Goal: Transaction & Acquisition: Purchase product/service

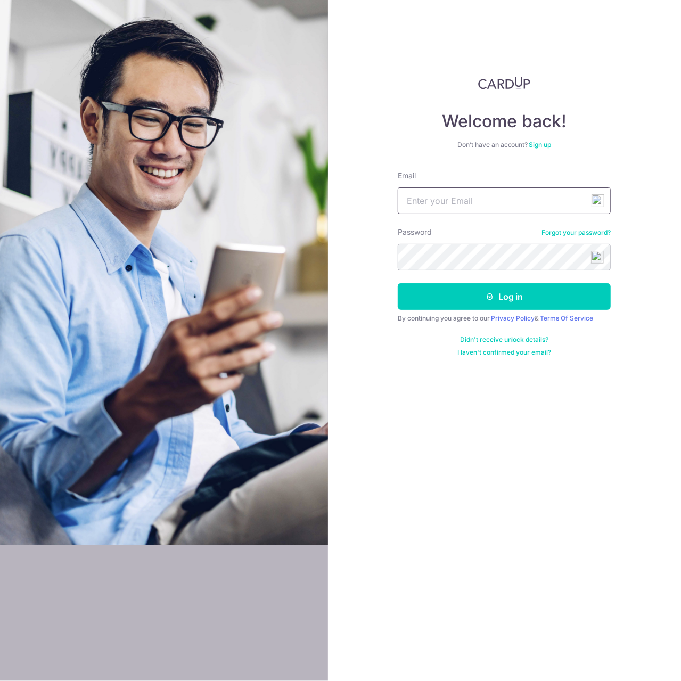
type input "pohyoukai@gmail.com"
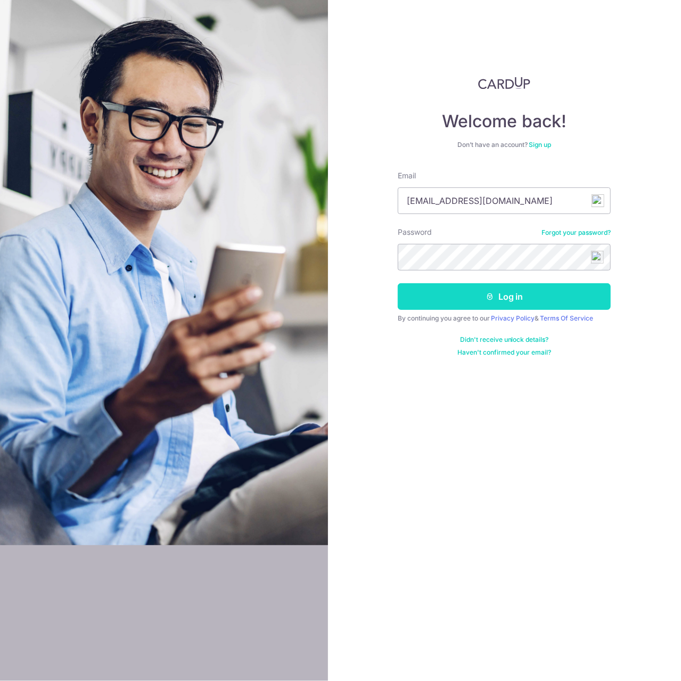
click at [469, 291] on button "Log in" at bounding box center [504, 296] width 213 height 27
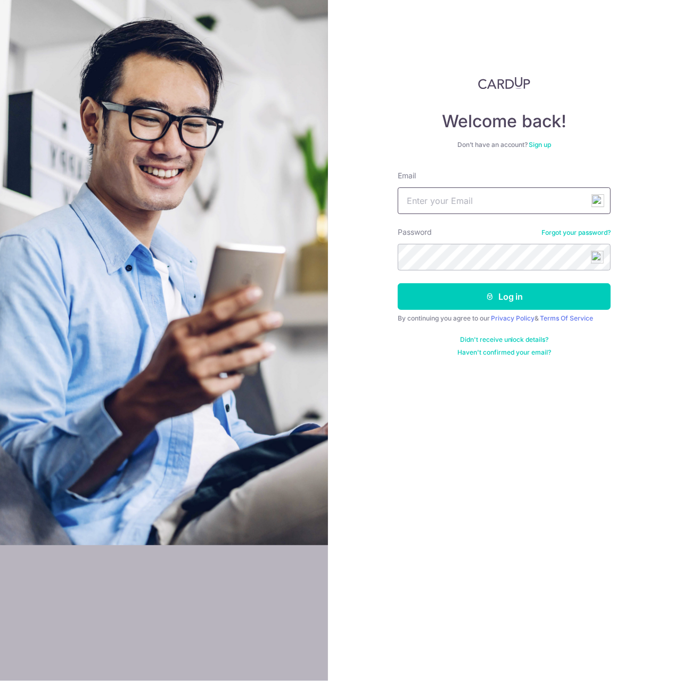
type input "pohyoukai@gmail.com"
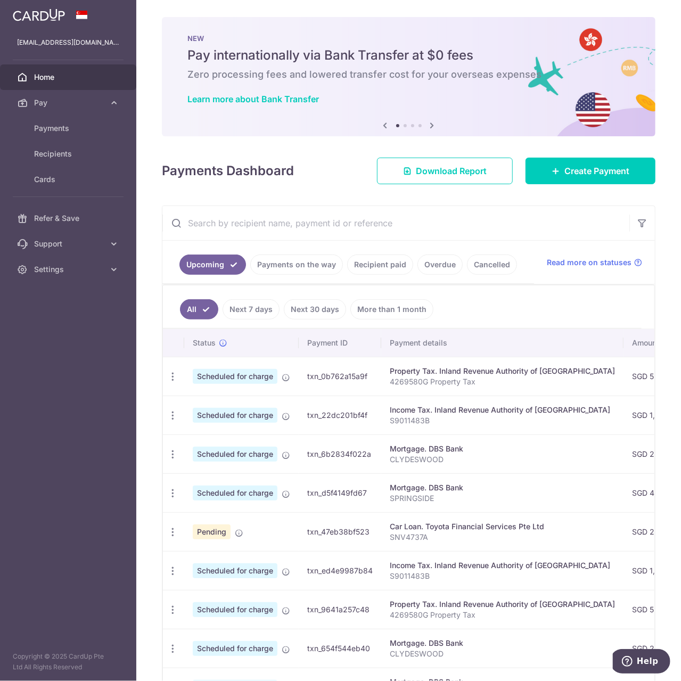
click at [569, 186] on div "× Pause Schedule Pause all future payments in this series Pause just this one p…" at bounding box center [408, 340] width 544 height 681
click at [576, 173] on span "Create Payment" at bounding box center [596, 170] width 65 height 13
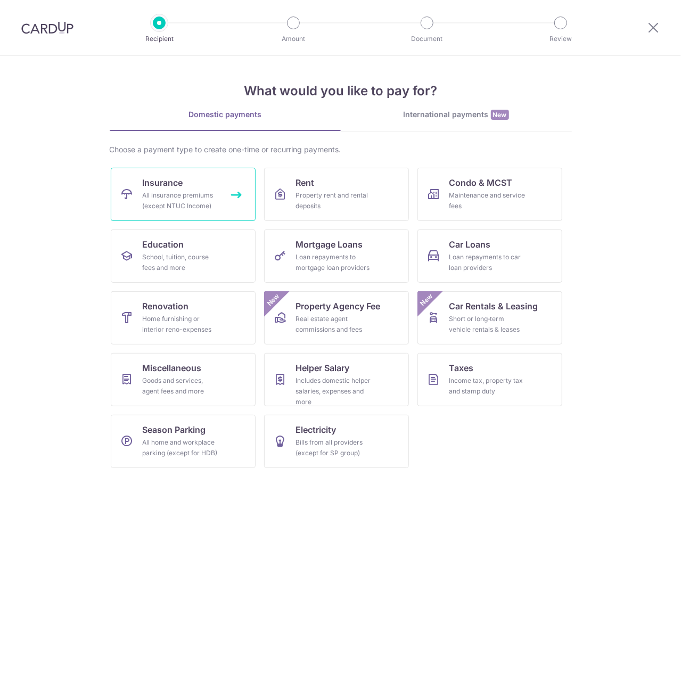
click at [162, 199] on div "All insurance premiums (except NTUC Income)" at bounding box center [181, 200] width 77 height 21
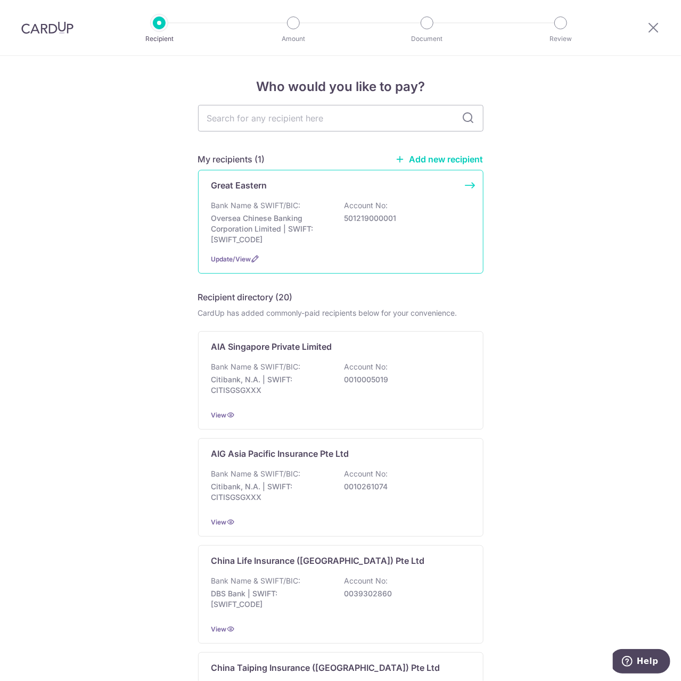
click at [316, 212] on div "Bank Name & SWIFT/BIC: Oversea Chinese Banking Corporation Limited | SWIFT: OCB…" at bounding box center [340, 222] width 259 height 45
click at [419, 157] on link "Add new recipient" at bounding box center [439, 159] width 88 height 11
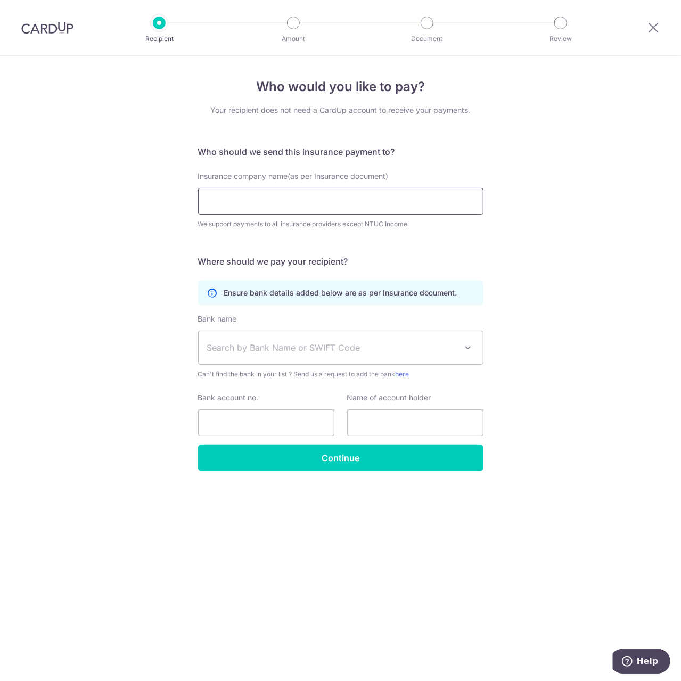
click at [330, 202] on input "Insurance company name(as per Insurance document)" at bounding box center [340, 201] width 285 height 27
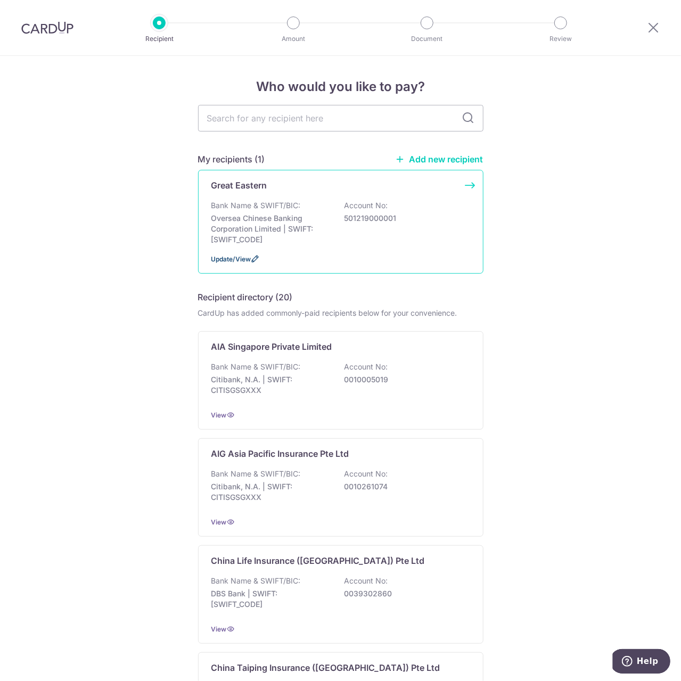
click at [236, 260] on span "Update/View" at bounding box center [231, 259] width 40 height 8
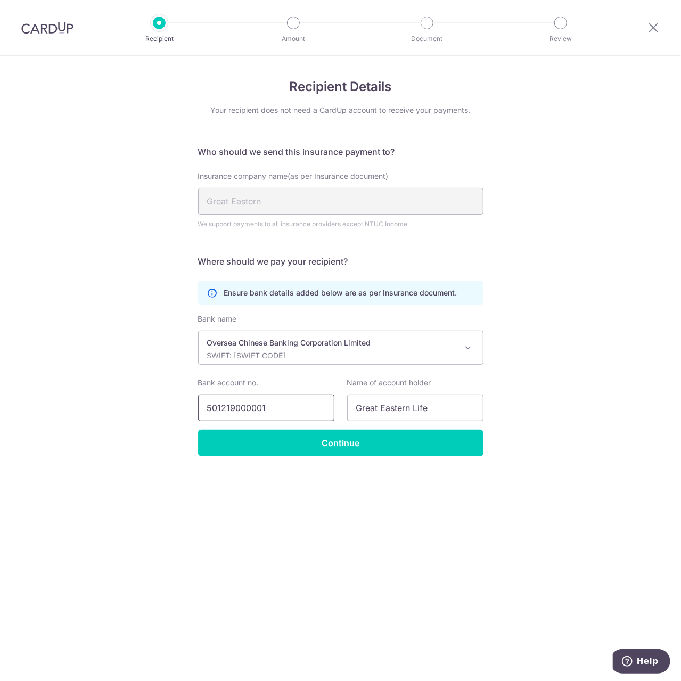
drag, startPoint x: 291, startPoint y: 410, endPoint x: 159, endPoint y: 404, distance: 132.7
click at [159, 404] on div "Recipient Details Your recipient does not need a CardUp account to receive your…" at bounding box center [340, 368] width 681 height 625
paste input "-036925-001"
type input "501219000001"
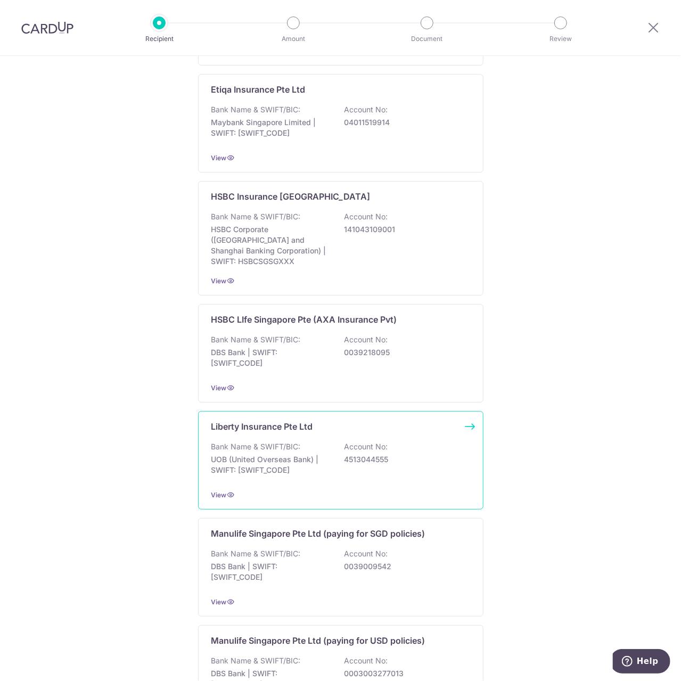
scroll to position [795, 0]
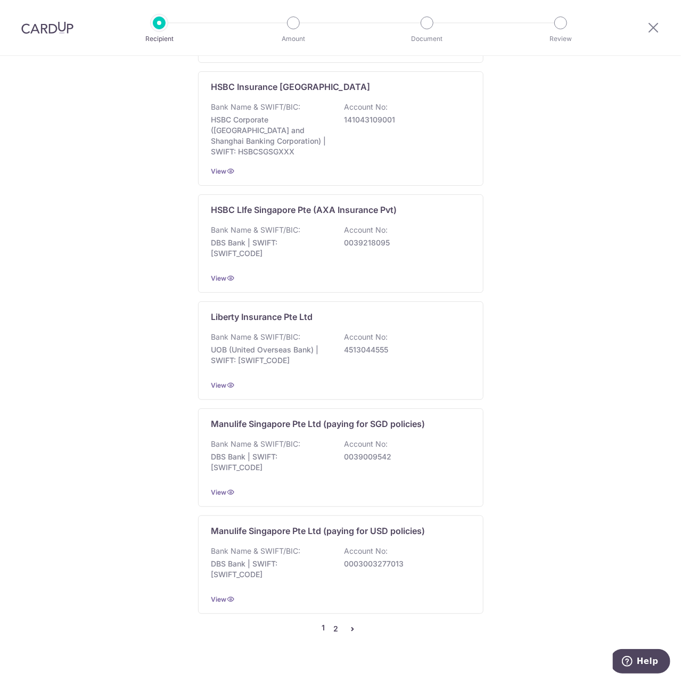
click at [332, 622] on link "2" at bounding box center [335, 628] width 13 height 13
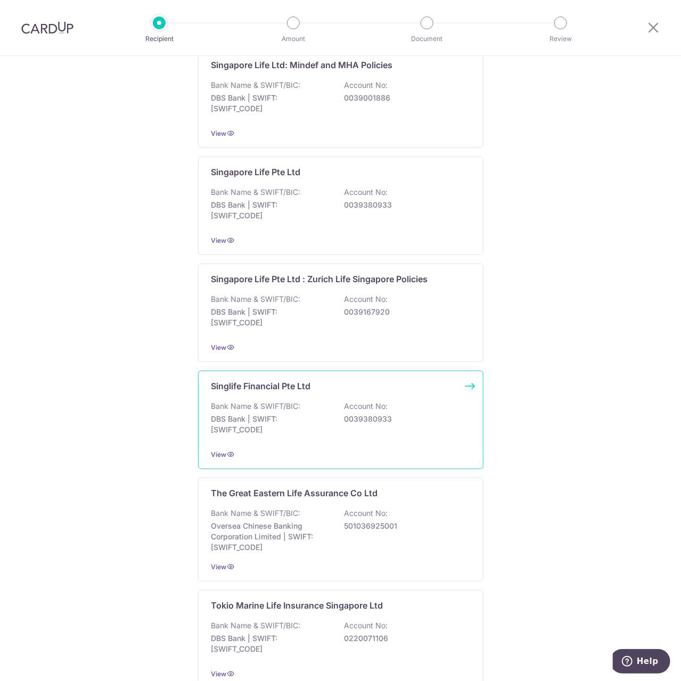
scroll to position [800, 0]
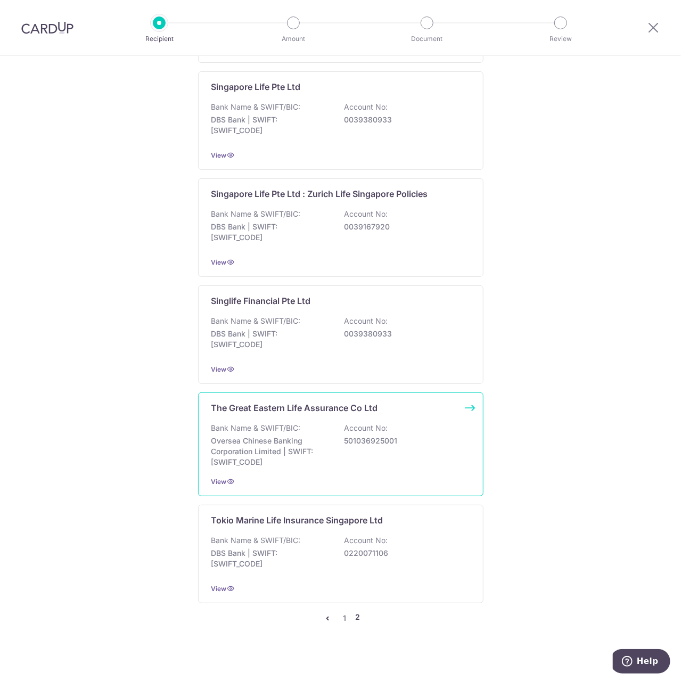
click at [320, 424] on div "Bank Name & SWIFT/BIC: Oversea Chinese Banking Corporation Limited | SWIFT: OCB…" at bounding box center [340, 445] width 259 height 45
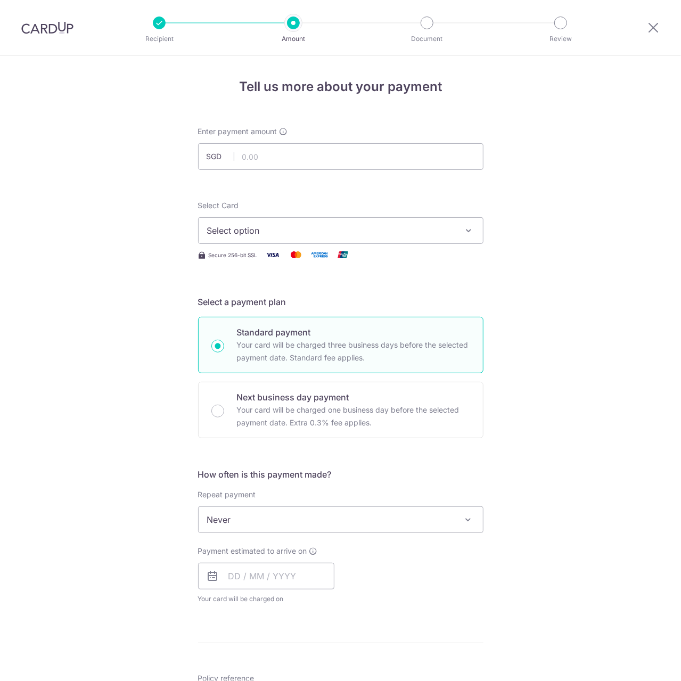
click at [284, 155] on input "text" at bounding box center [340, 156] width 285 height 27
type input "3,218.40"
click at [361, 229] on span "Select option" at bounding box center [331, 230] width 248 height 13
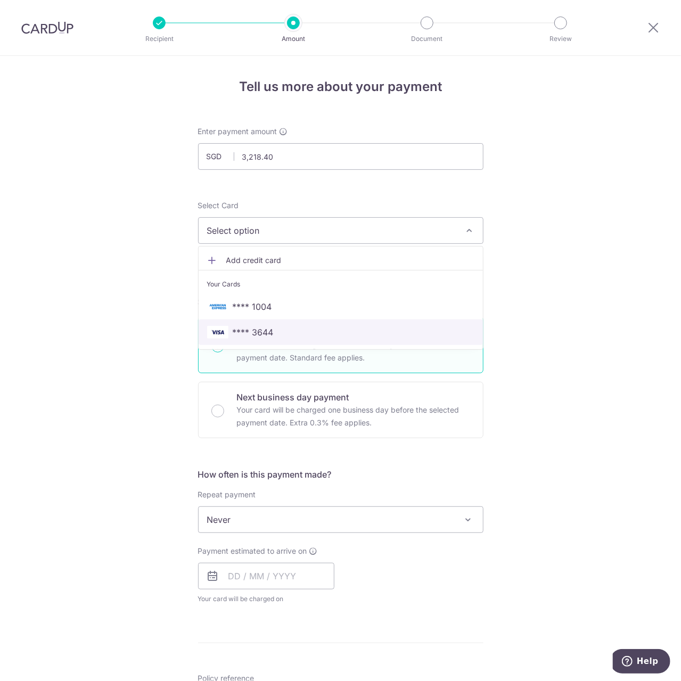
click at [298, 335] on span "**** 3644" at bounding box center [340, 332] width 267 height 13
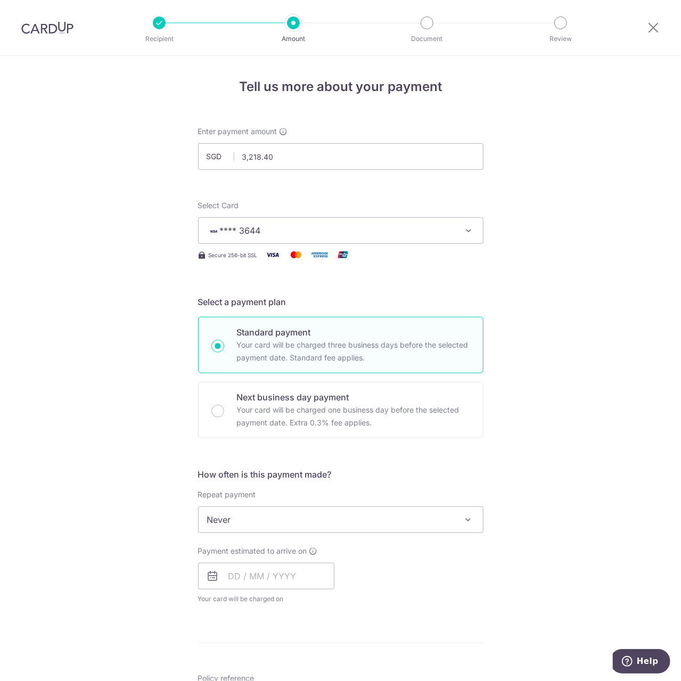
click at [614, 301] on div "Tell us more about your payment Enter payment amount SGD 3,218.40 3218.40 Selec…" at bounding box center [340, 537] width 681 height 963
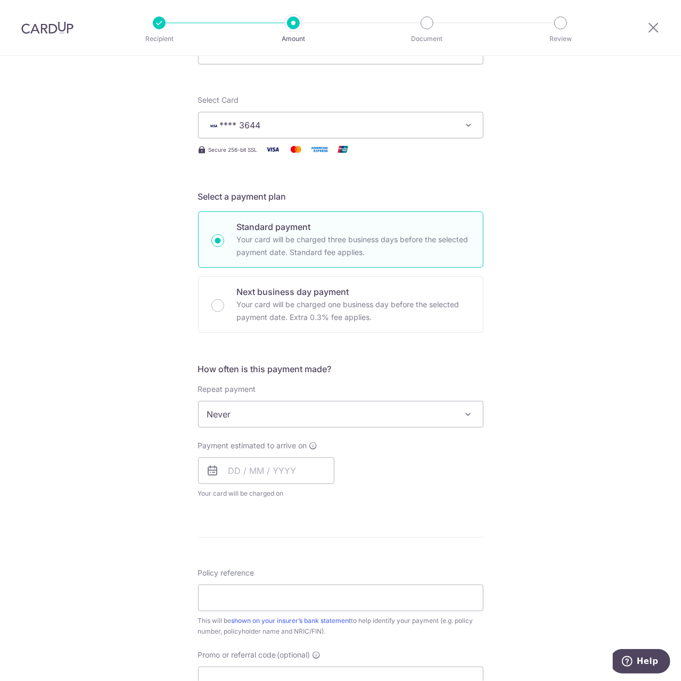
scroll to position [106, 0]
click at [248, 469] on input "text" at bounding box center [266, 469] width 136 height 27
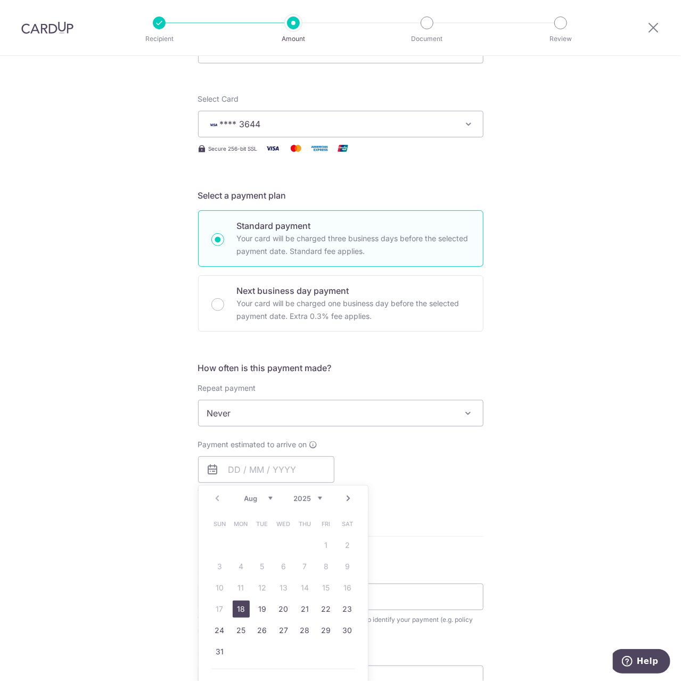
click at [237, 607] on link "18" at bounding box center [241, 608] width 17 height 17
type input "[DATE]"
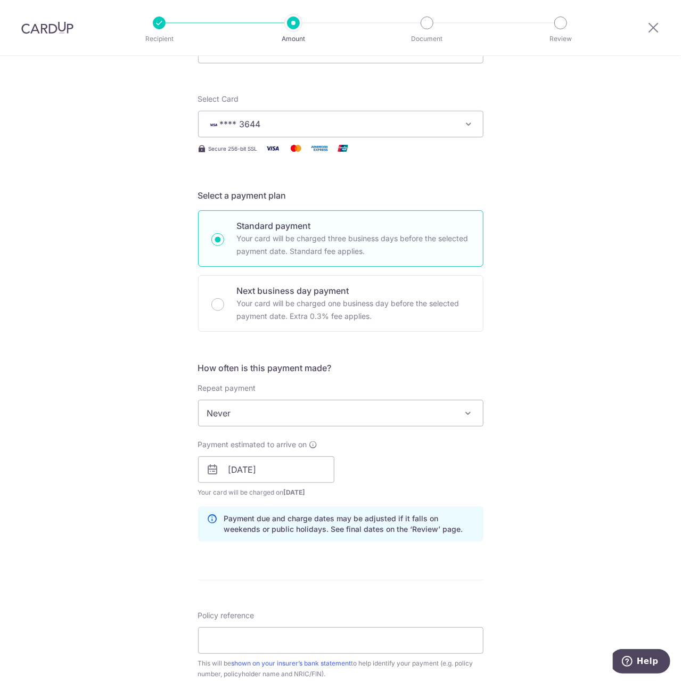
click at [593, 419] on div "Tell us more about your payment Enter payment amount SGD 3,218.40 3218.40 Selec…" at bounding box center [340, 452] width 681 height 1006
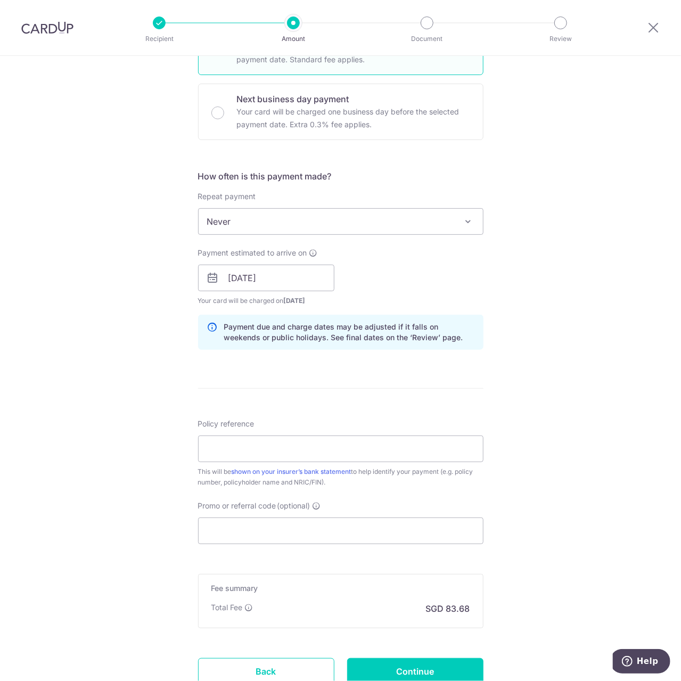
scroll to position [373, 0]
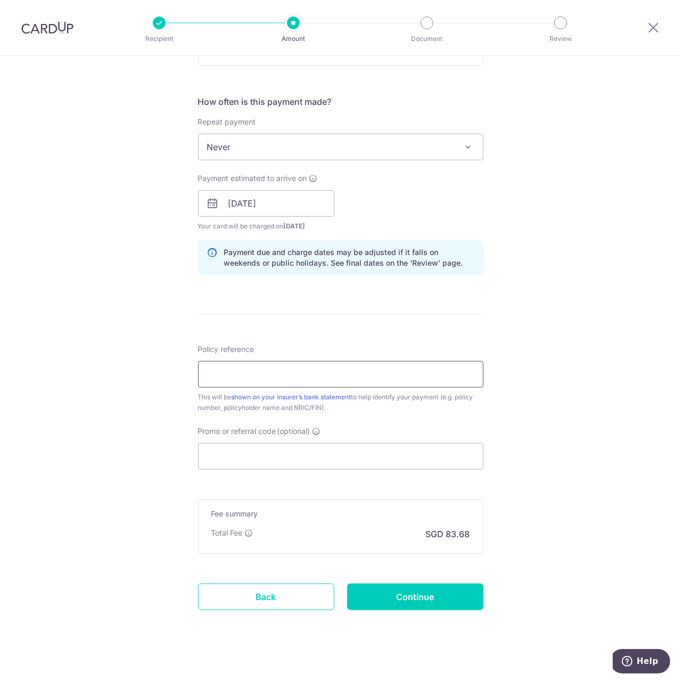
click at [325, 378] on input "Policy reference" at bounding box center [340, 374] width 285 height 27
click at [267, 363] on input "Policy reference" at bounding box center [340, 374] width 285 height 27
paste input "0214514727"
type input "0214514727"
click at [301, 460] on input "Promo or referral code (optional)" at bounding box center [340, 456] width 285 height 27
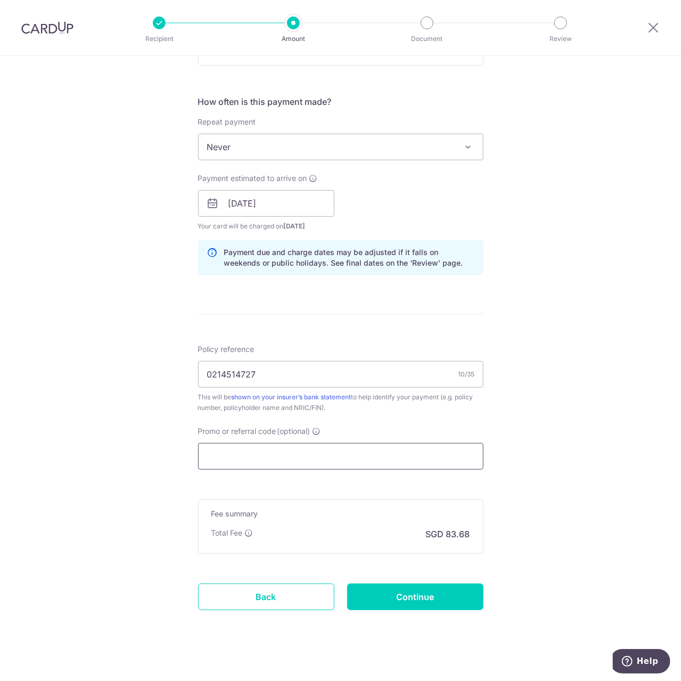
paste input "OFF225"
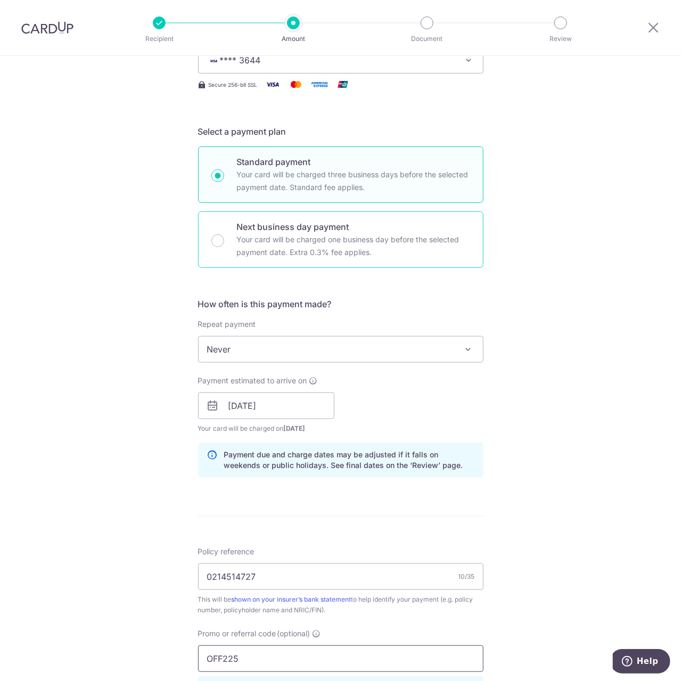
scroll to position [53, 0]
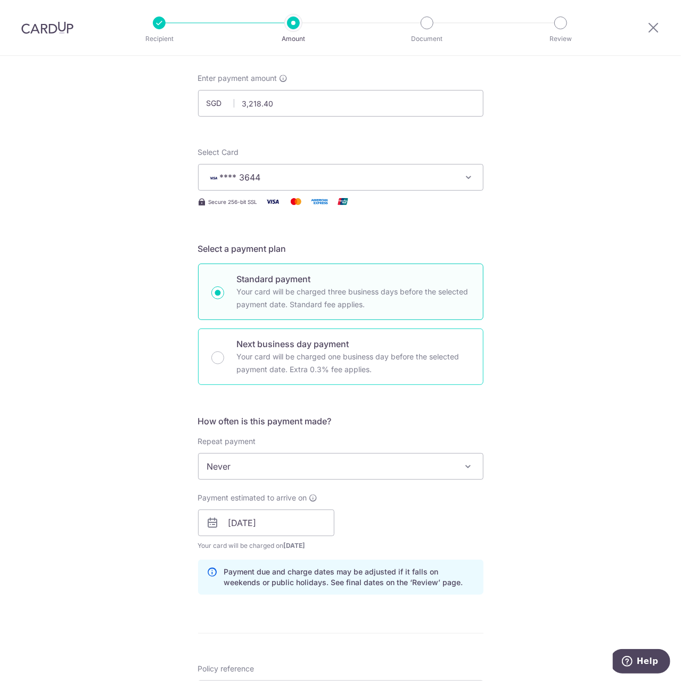
type input "OFF225"
click at [344, 362] on p "Your card will be charged one business day before the selected payment date. Ex…" at bounding box center [353, 363] width 233 height 26
click at [224, 362] on input "Next business day payment Your card will be charged one business day before the…" at bounding box center [217, 357] width 13 height 13
radio input "false"
radio input "true"
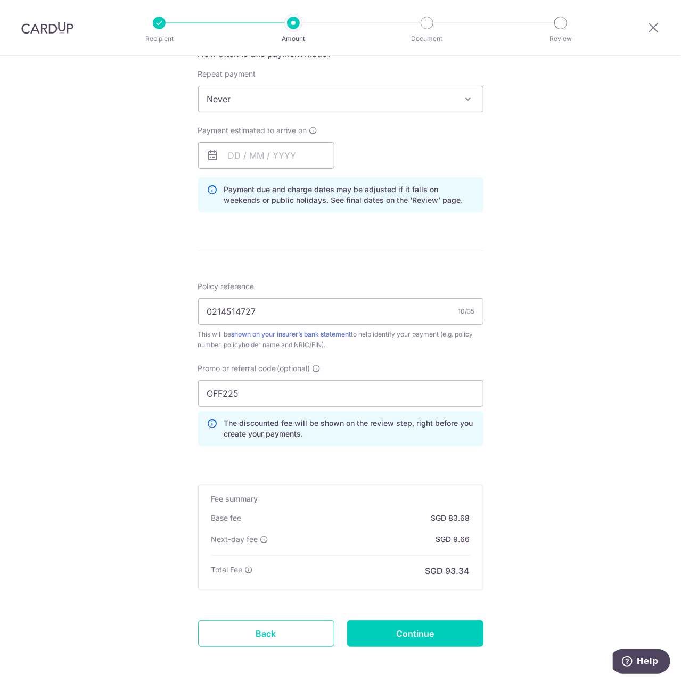
scroll to position [250, 0]
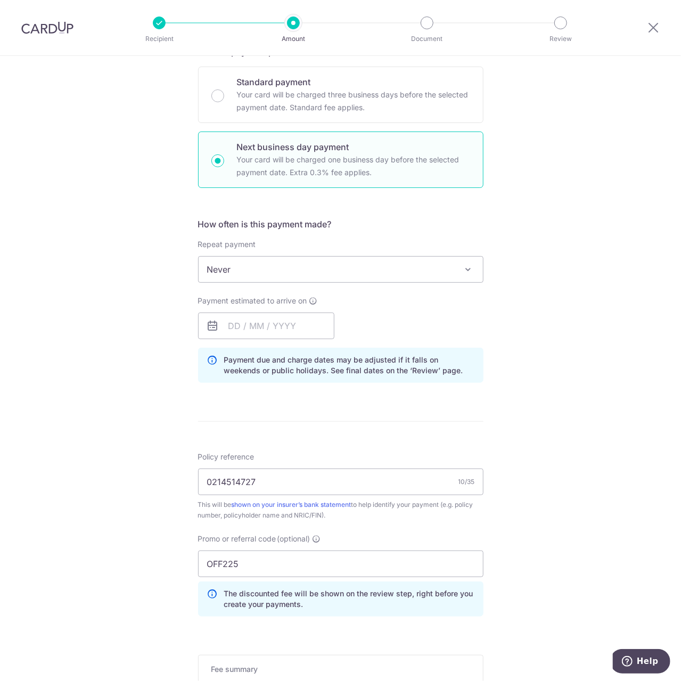
drag, startPoint x: 273, startPoint y: 111, endPoint x: 412, endPoint y: 208, distance: 170.1
click at [273, 110] on p "Your card will be charged three business days before the selected payment date.…" at bounding box center [353, 101] width 233 height 26
click at [224, 102] on input "Standard payment Your card will be charged three business days before the selec…" at bounding box center [217, 95] width 13 height 13
radio input "true"
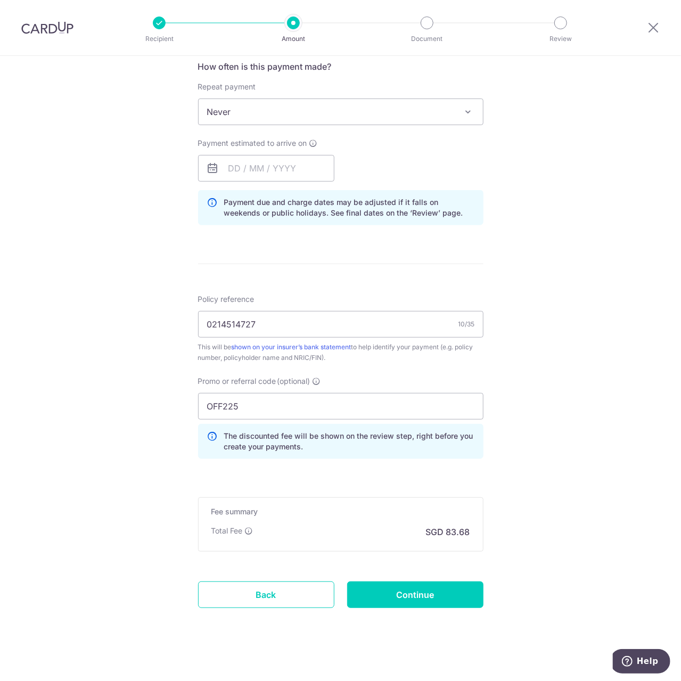
scroll to position [411, 0]
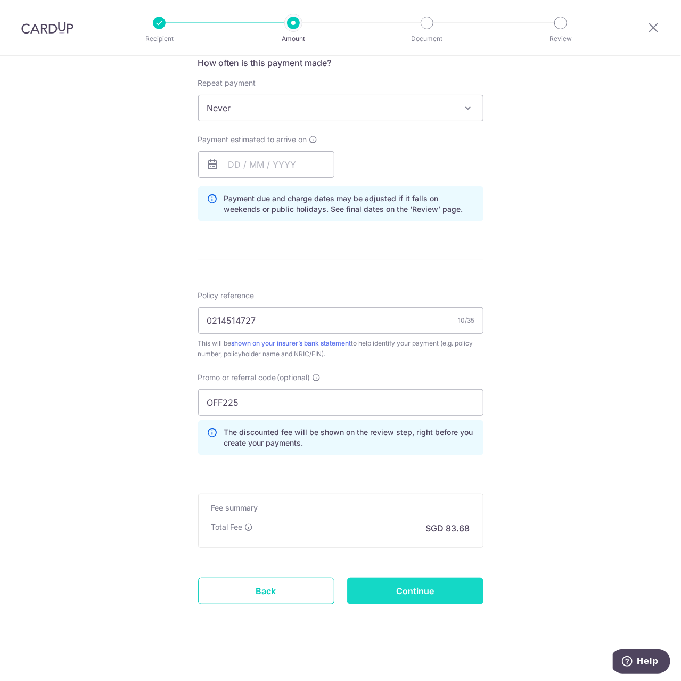
click at [419, 593] on input "Continue" at bounding box center [415, 590] width 136 height 27
type input "Create Schedule"
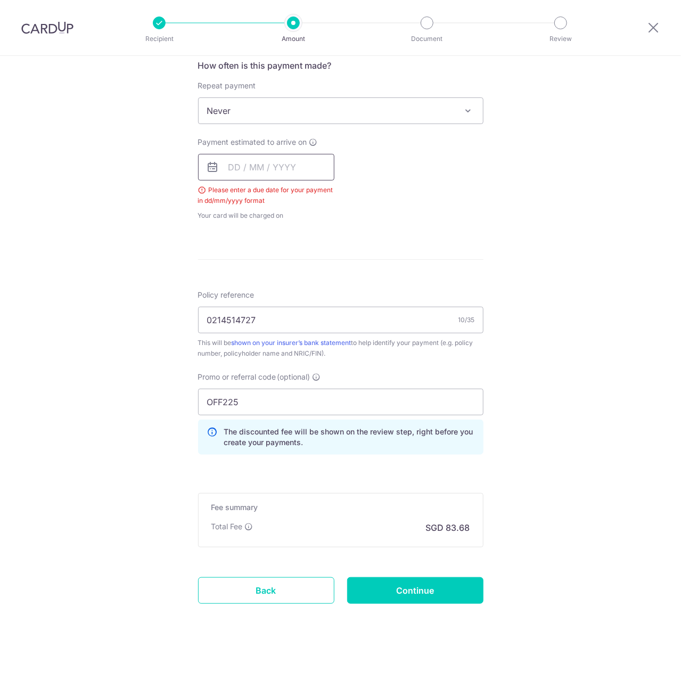
click at [279, 160] on input "text" at bounding box center [266, 167] width 136 height 27
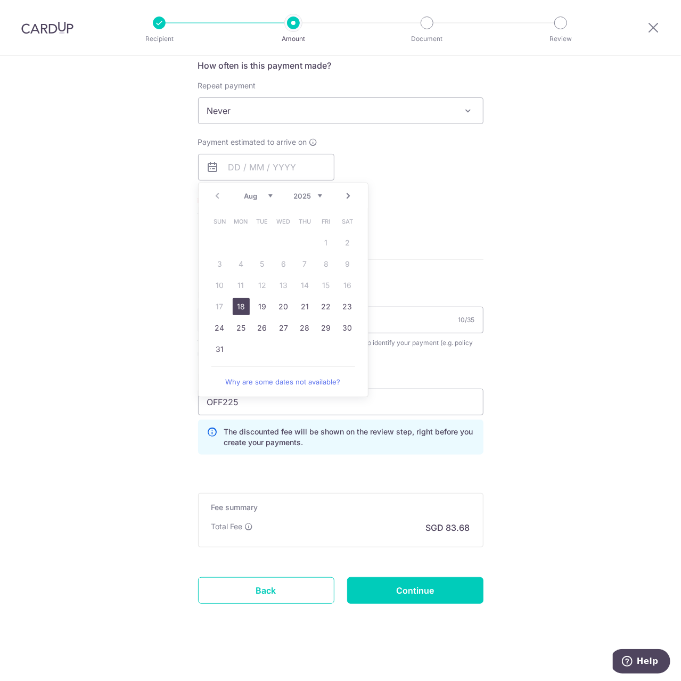
click at [244, 307] on link "18" at bounding box center [241, 306] width 17 height 17
type input "[DATE]"
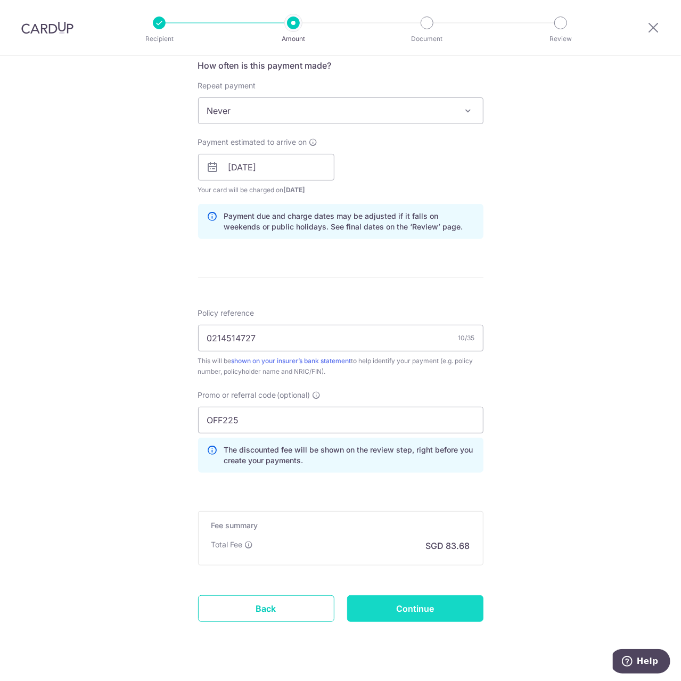
click at [419, 609] on input "Continue" at bounding box center [415, 608] width 136 height 27
type input "Create Schedule"
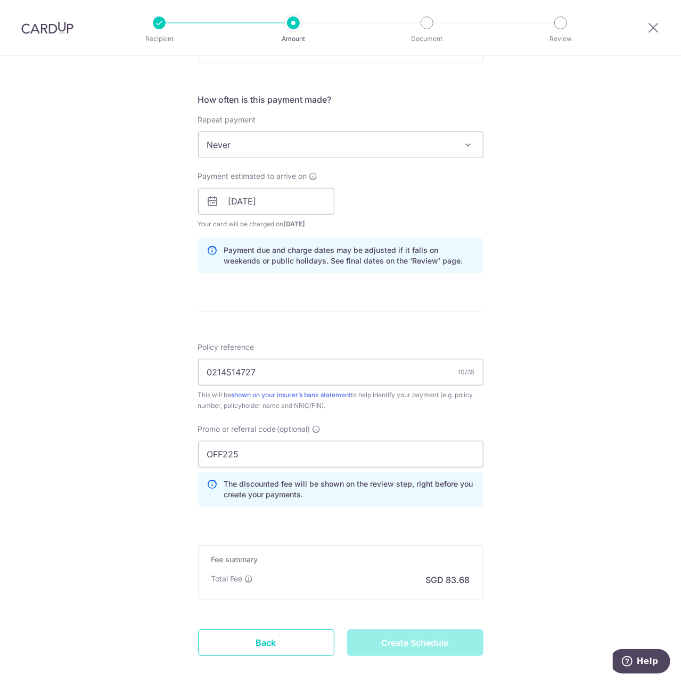
scroll to position [274, 0]
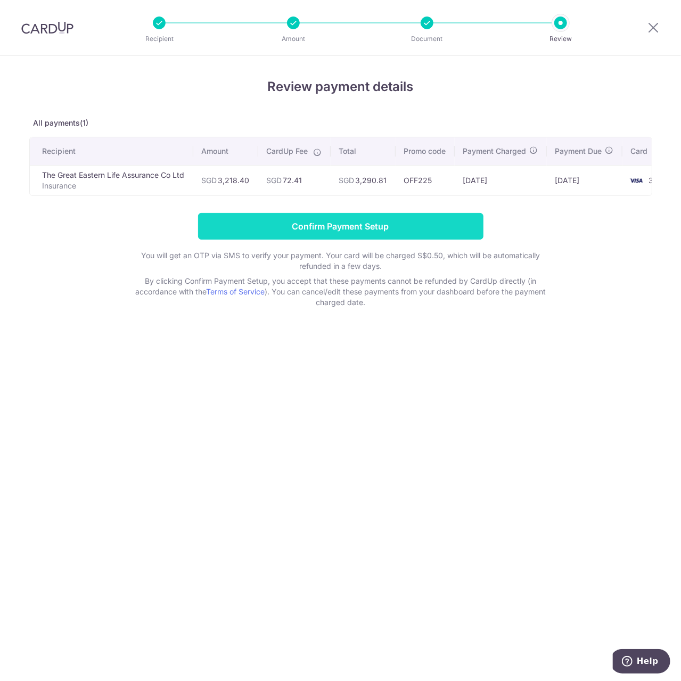
click at [388, 227] on input "Confirm Payment Setup" at bounding box center [340, 226] width 285 height 27
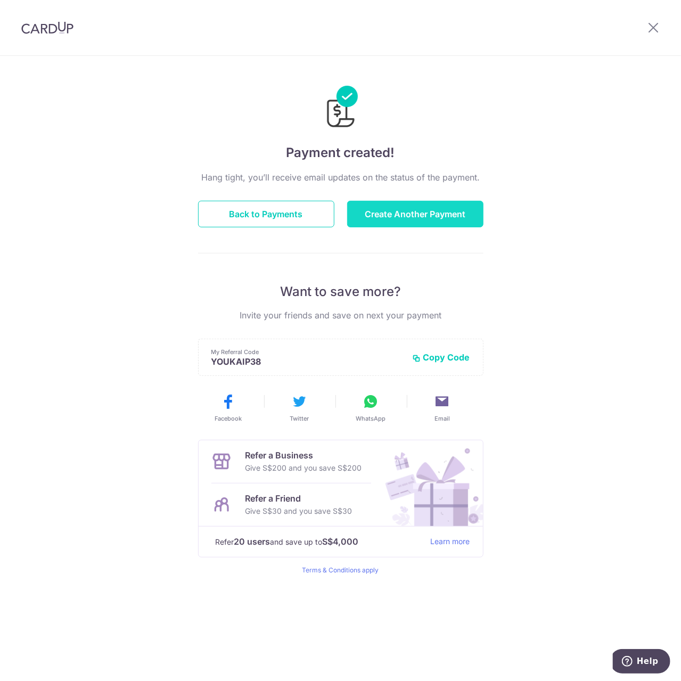
click at [398, 210] on button "Create Another Payment" at bounding box center [415, 214] width 136 height 27
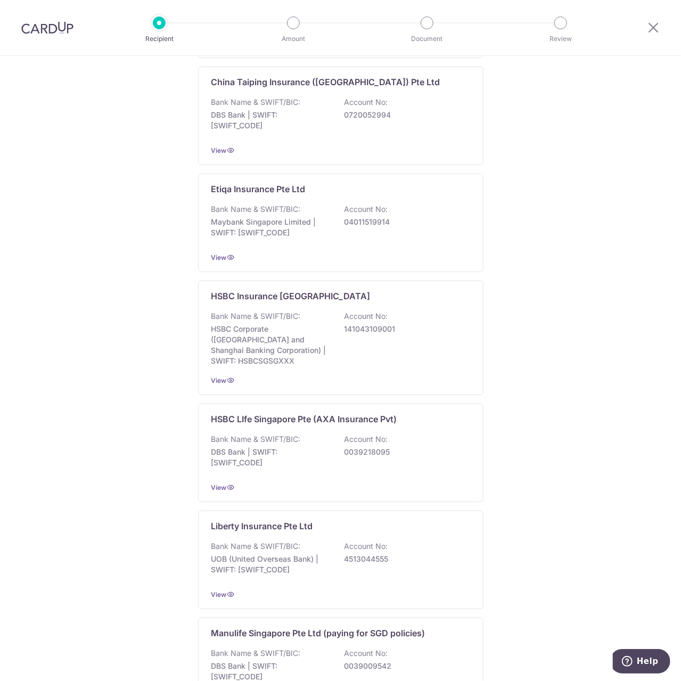
scroll to position [795, 0]
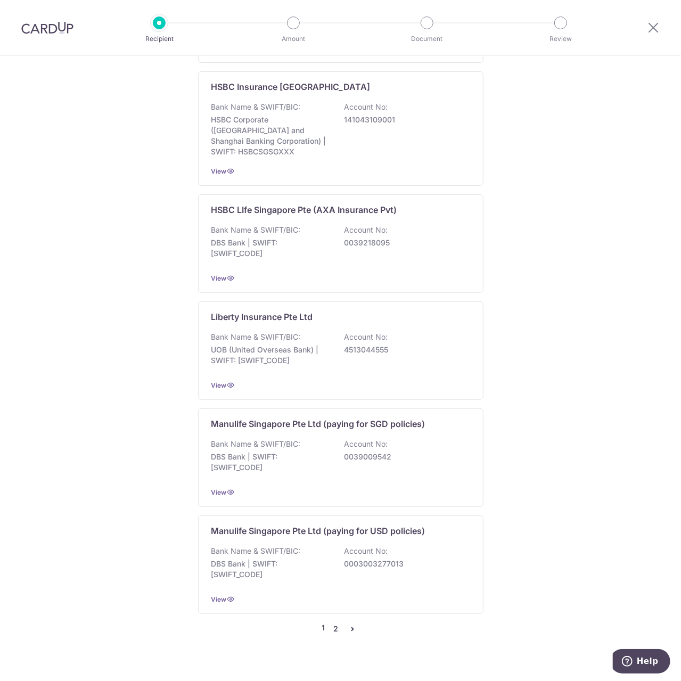
click at [333, 622] on link "2" at bounding box center [335, 628] width 13 height 13
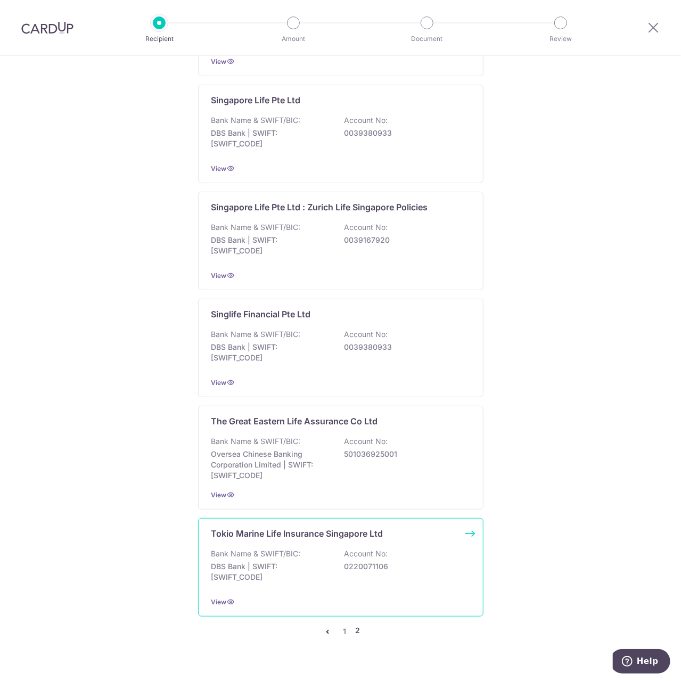
scroll to position [800, 0]
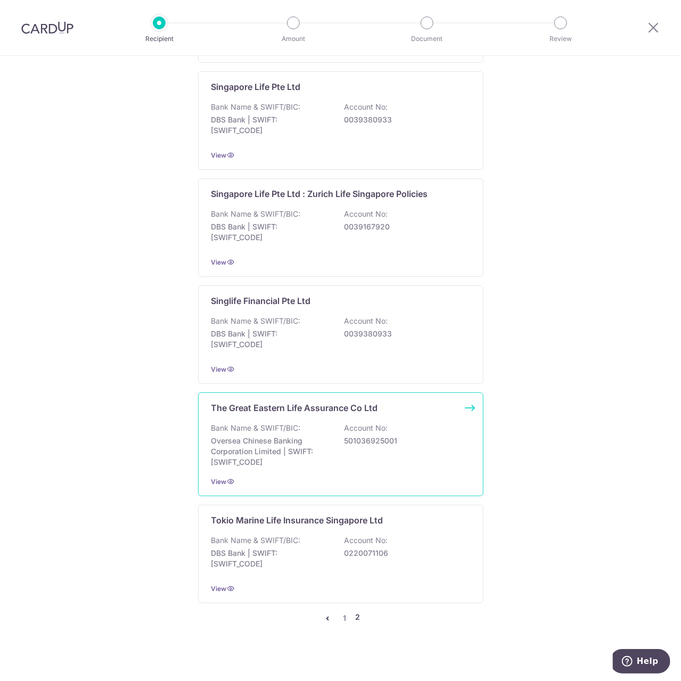
click at [343, 457] on div "Bank Name & SWIFT/BIC: Oversea Chinese Banking Corporation Limited | SWIFT: OCB…" at bounding box center [340, 445] width 259 height 45
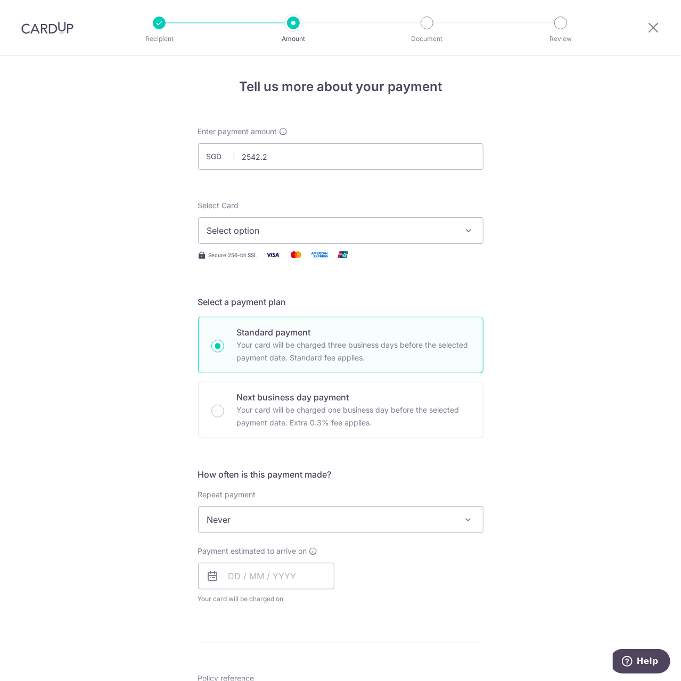
type input "2,542.20"
click at [245, 239] on button "Select option" at bounding box center [340, 230] width 285 height 27
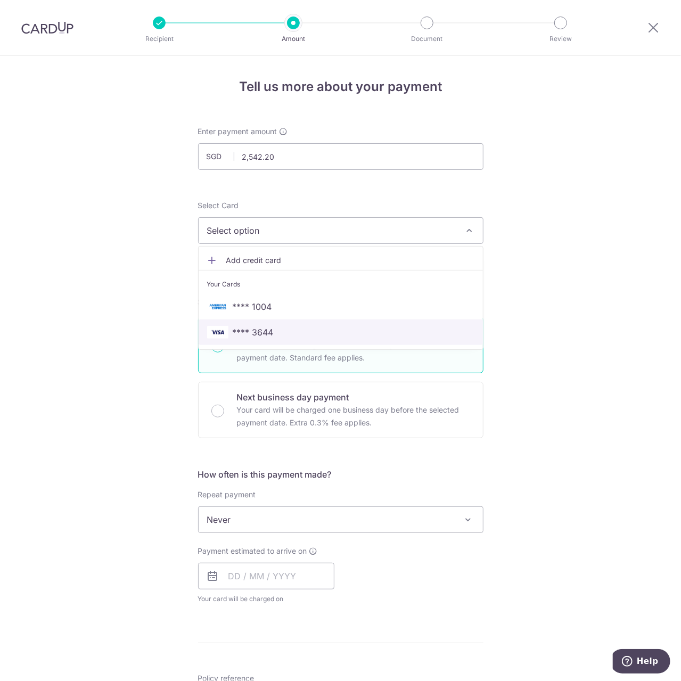
click at [246, 339] on link "**** 3644" at bounding box center [341, 332] width 284 height 26
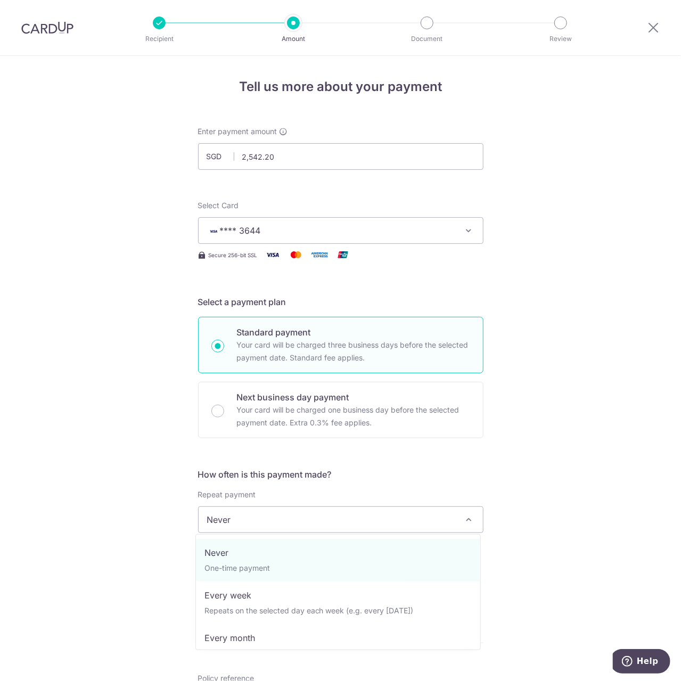
click at [229, 524] on span "Never" at bounding box center [341, 520] width 284 height 26
click at [95, 538] on div "Tell us more about your payment Enter payment amount SGD 2,542.20 2542.20 Selec…" at bounding box center [340, 537] width 681 height 963
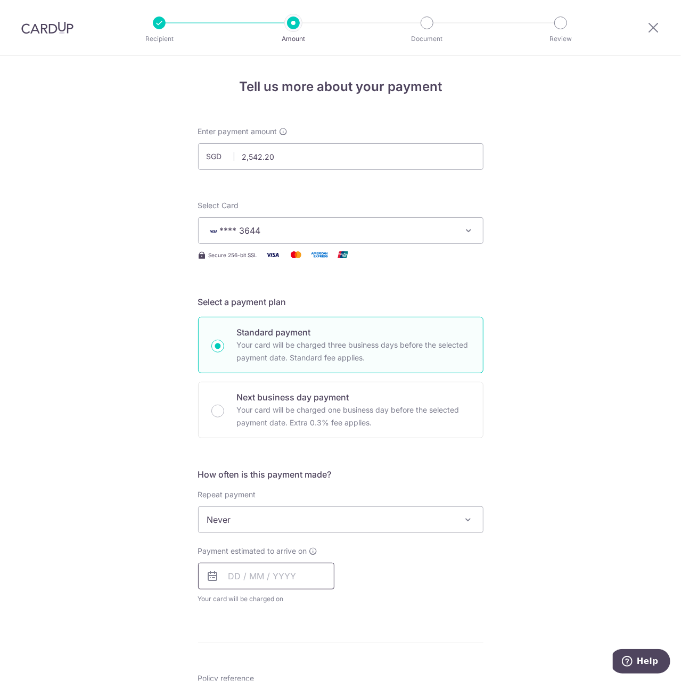
click at [243, 574] on input "text" at bounding box center [266, 576] width 136 height 27
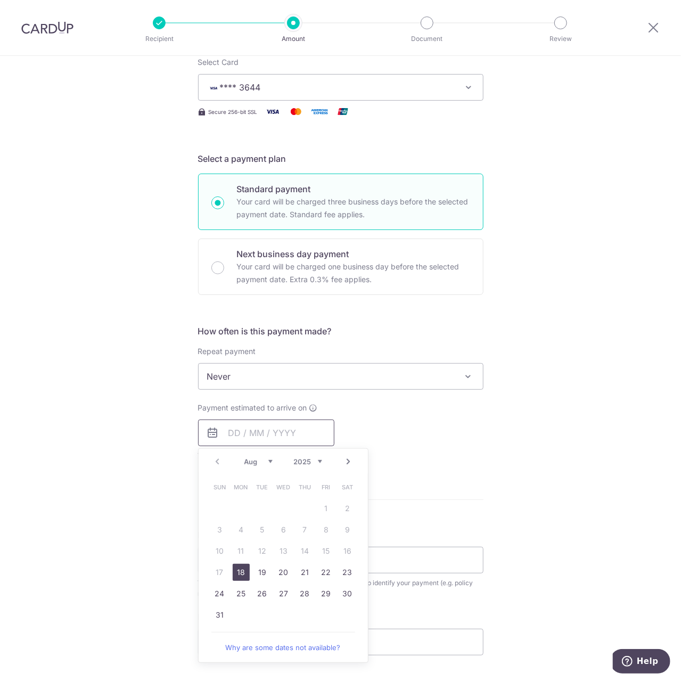
scroll to position [160, 0]
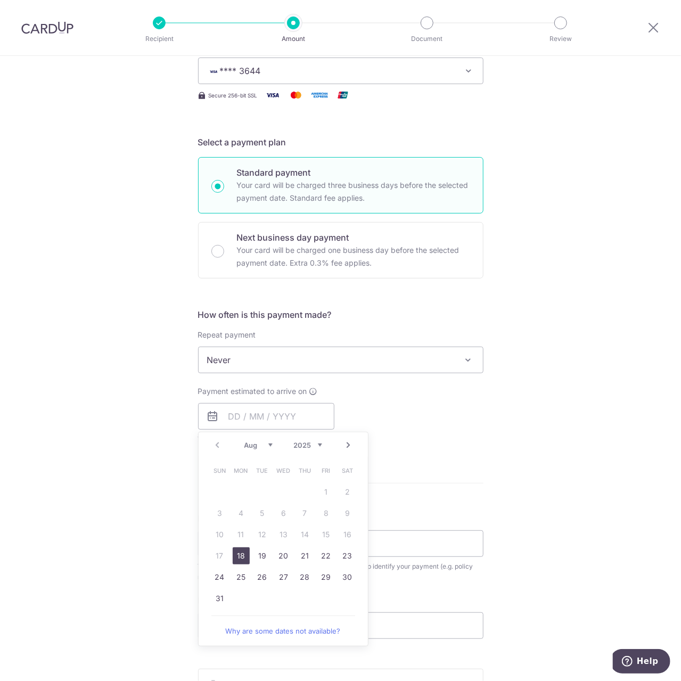
click at [237, 554] on link "18" at bounding box center [241, 555] width 17 height 17
type input "[DATE]"
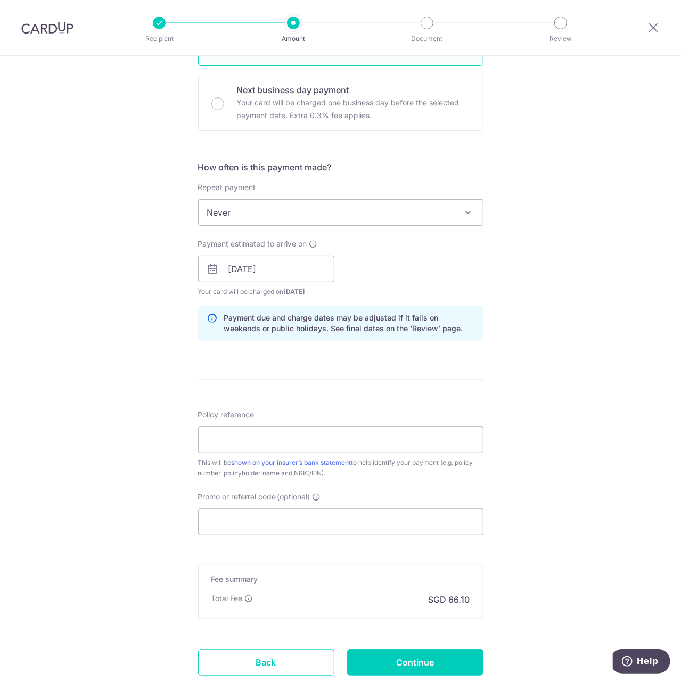
scroll to position [319, 0]
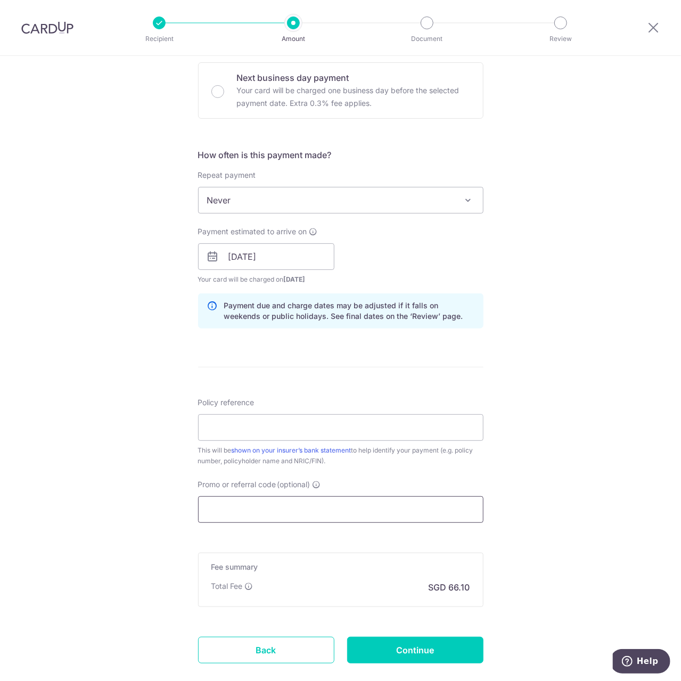
click at [238, 505] on input "Promo or referral code (optional)" at bounding box center [340, 509] width 285 height 27
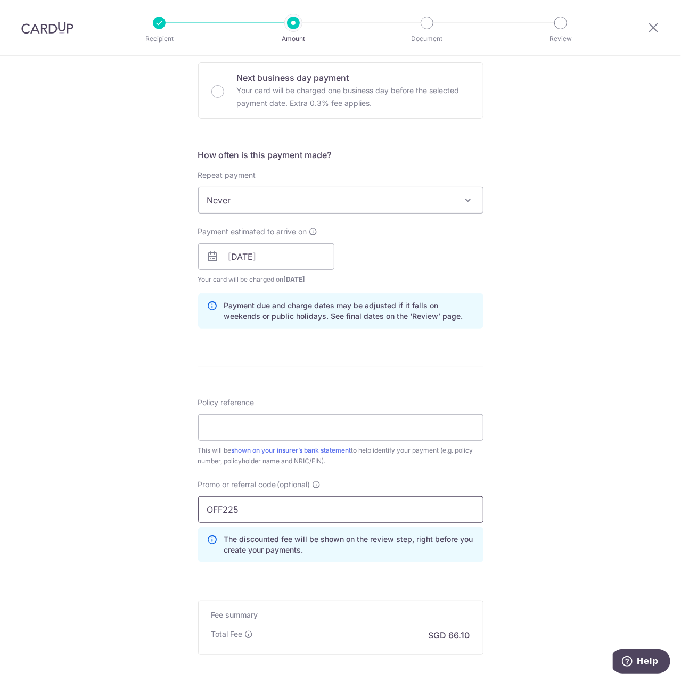
type input "OFF225"
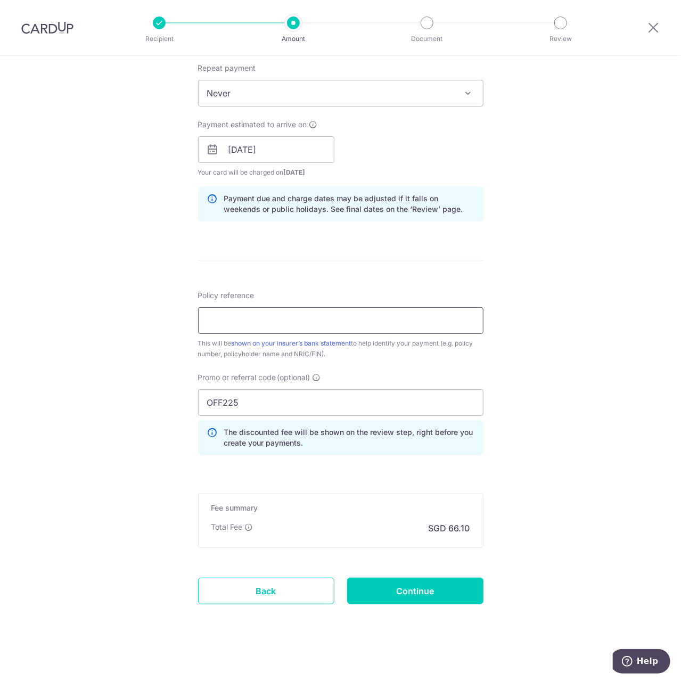
click at [234, 312] on input "Policy reference" at bounding box center [340, 320] width 285 height 27
paste input "0214514735"
type input "0214514735"
click at [416, 591] on input "Continue" at bounding box center [415, 590] width 136 height 27
type input "Create Schedule"
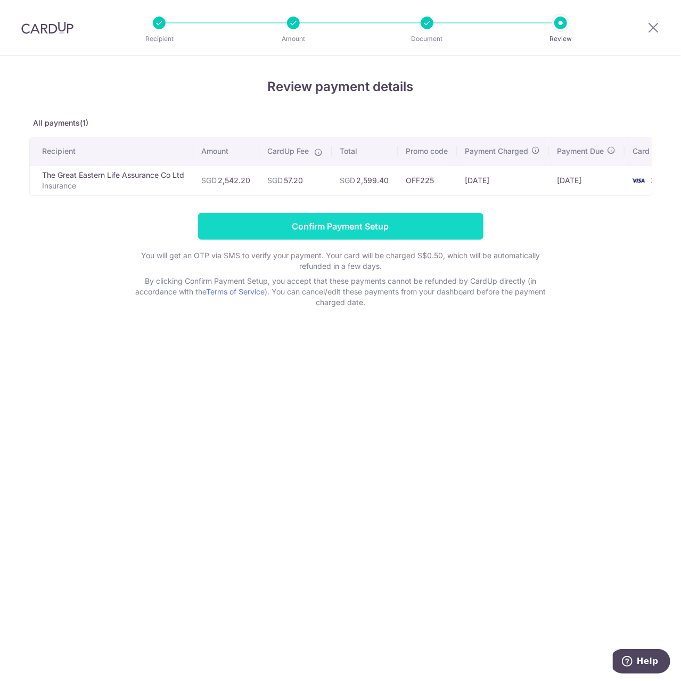
click at [412, 235] on input "Confirm Payment Setup" at bounding box center [340, 226] width 285 height 27
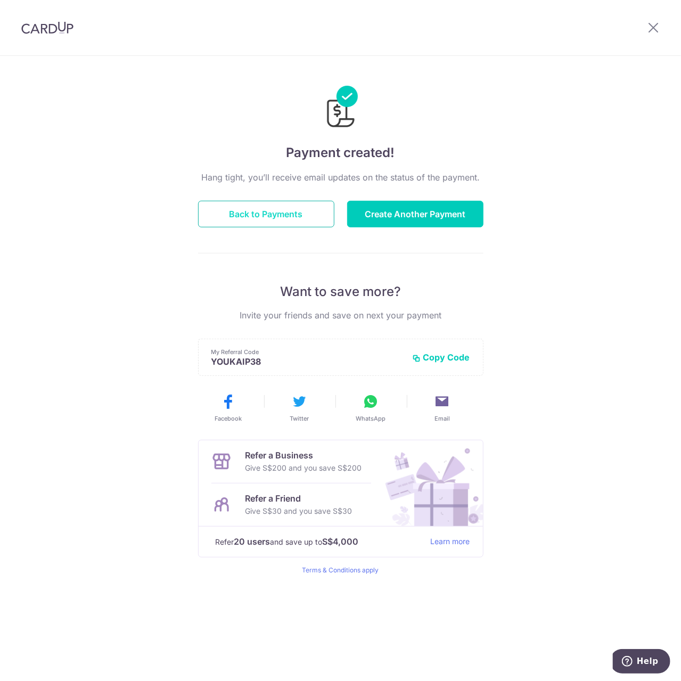
click at [266, 219] on button "Back to Payments" at bounding box center [266, 214] width 136 height 27
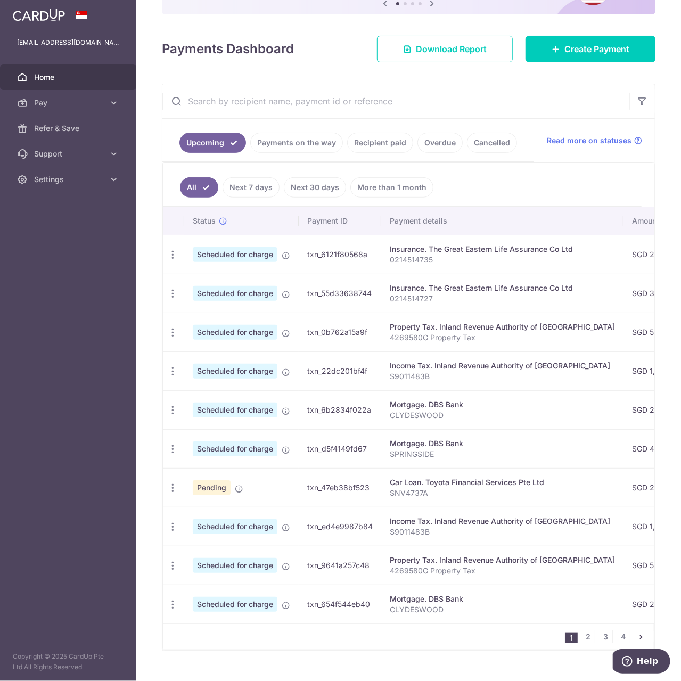
scroll to position [142, 0]
